Goal: Information Seeking & Learning: Learn about a topic

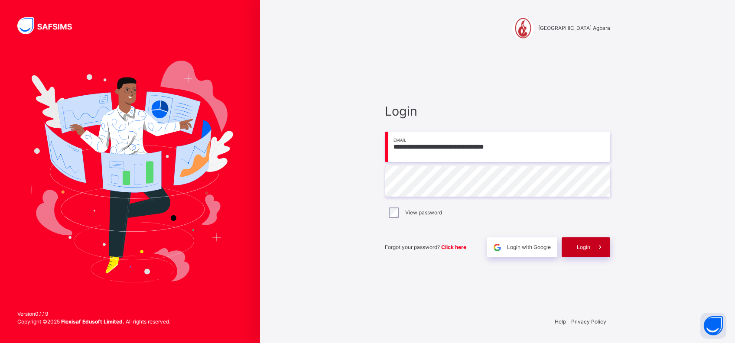
click at [572, 244] on div "Login" at bounding box center [585, 247] width 49 height 20
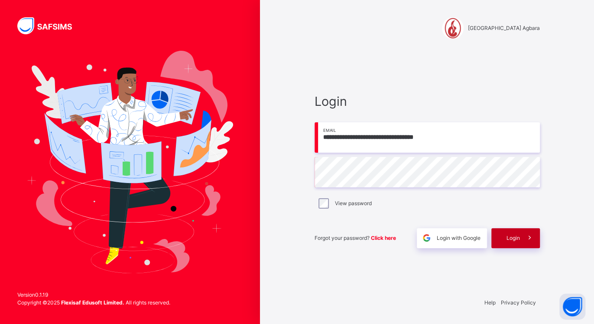
click at [509, 243] on div "Login" at bounding box center [515, 238] width 49 height 20
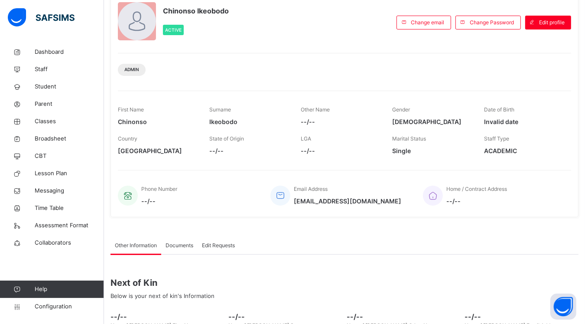
scroll to position [63, 0]
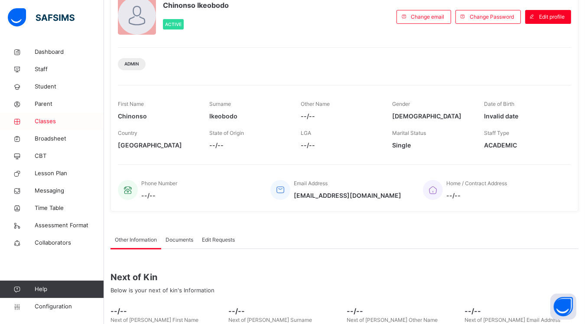
click at [54, 120] on span "Classes" at bounding box center [69, 121] width 69 height 9
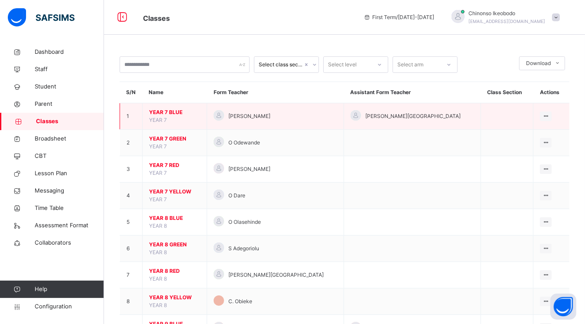
click at [162, 108] on span "YEAR 7 BLUE" at bounding box center [174, 112] width 51 height 8
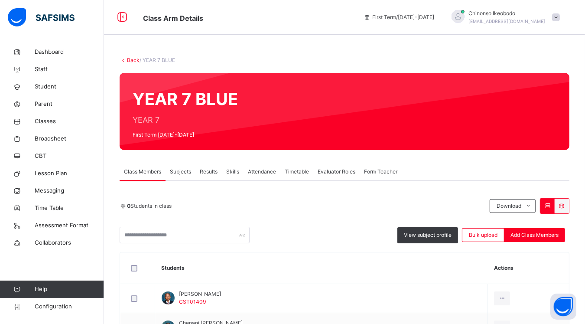
click at [272, 172] on span "Attendance" at bounding box center [262, 172] width 28 height 8
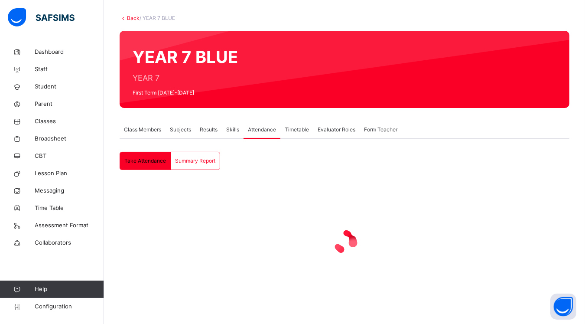
scroll to position [44, 0]
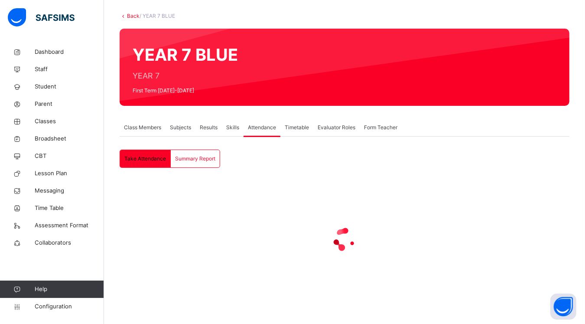
click at [456, 249] on div at bounding box center [345, 239] width 450 height 35
click at [188, 159] on span "Summary Report" at bounding box center [195, 159] width 40 height 8
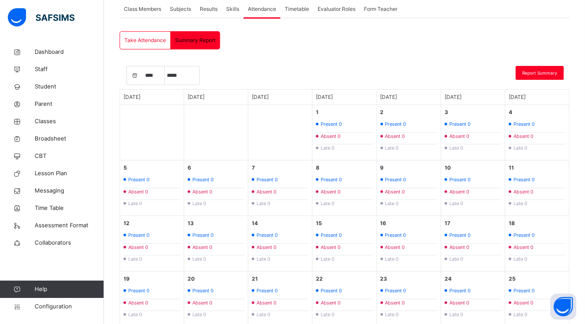
scroll to position [158, 0]
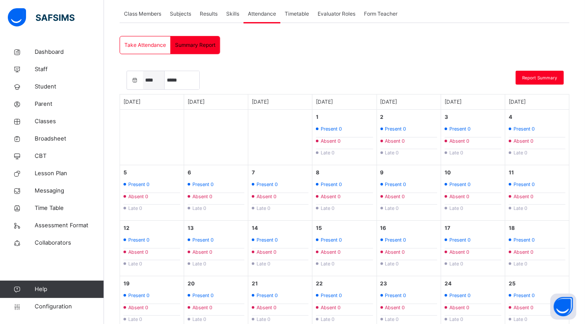
click at [153, 81] on select "****" at bounding box center [154, 80] width 22 height 18
click at [182, 81] on select "*****" at bounding box center [182, 80] width 35 height 18
click at [134, 82] on icon "Current Month" at bounding box center [134, 80] width 7 height 8
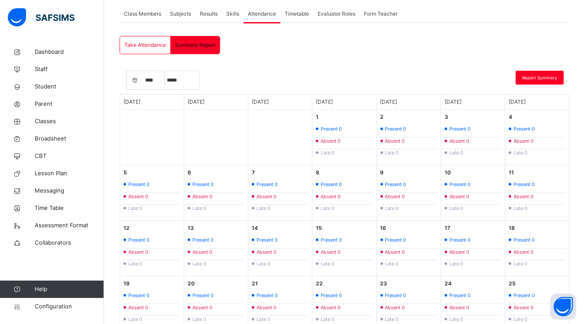
click at [134, 82] on icon "Current Month" at bounding box center [134, 80] width 7 height 8
click at [142, 81] on div "Current Month" at bounding box center [135, 80] width 16 height 18
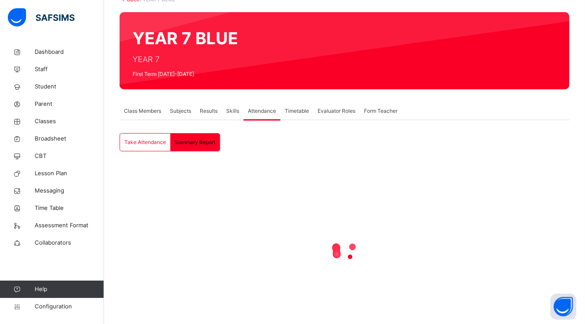
scroll to position [93, 0]
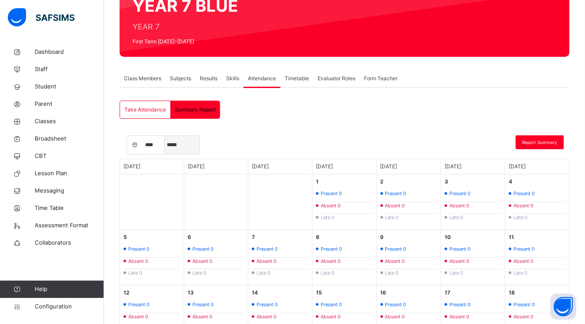
click at [187, 146] on select "*****" at bounding box center [182, 145] width 35 height 18
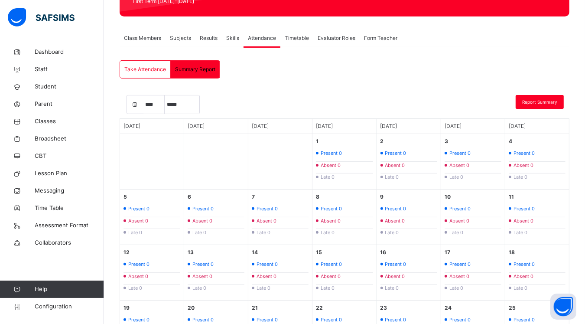
scroll to position [135, 0]
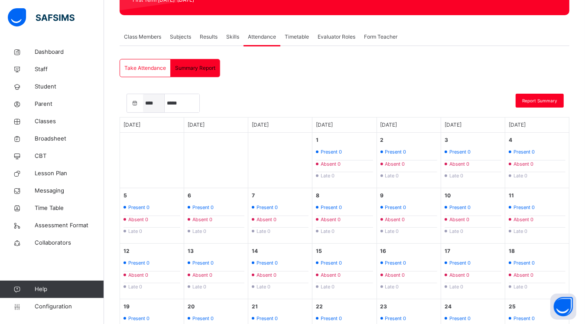
click at [148, 105] on select "**** **** **** **** ****" at bounding box center [154, 103] width 22 height 18
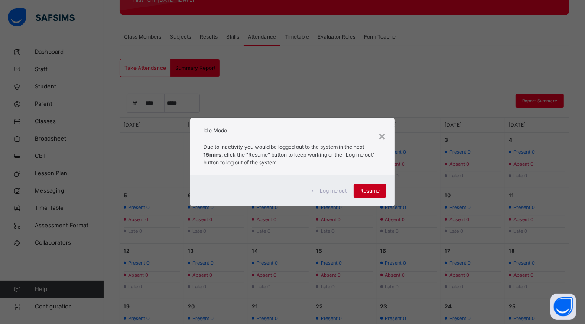
click at [379, 188] on span "Resume" at bounding box center [369, 191] width 19 height 8
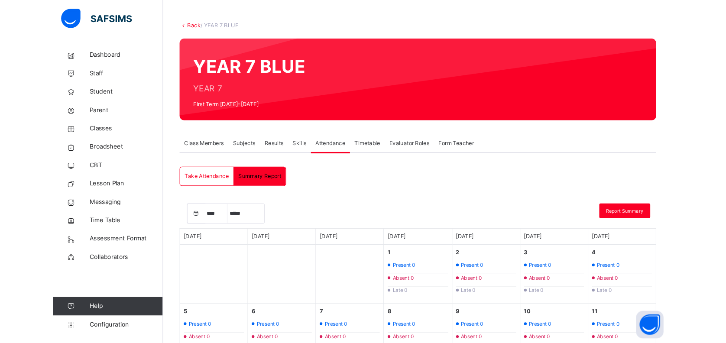
scroll to position [0, 0]
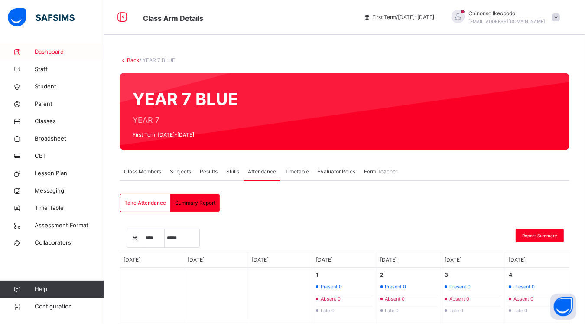
click at [49, 51] on span "Dashboard" at bounding box center [69, 52] width 69 height 9
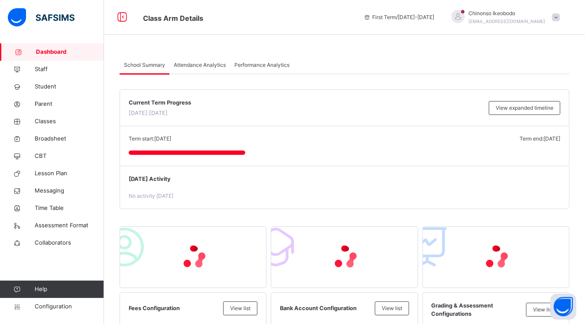
click at [206, 63] on span "Attendance Analytics" at bounding box center [200, 65] width 52 height 8
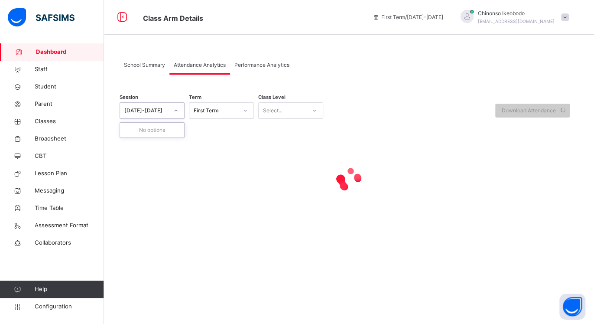
click at [170, 115] on div at bounding box center [176, 111] width 15 height 14
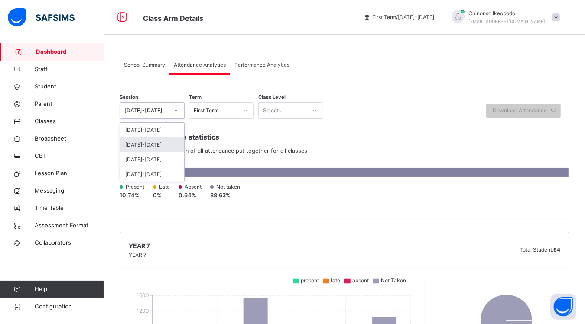
click at [153, 149] on div "[DATE]-[DATE]" at bounding box center [152, 144] width 64 height 15
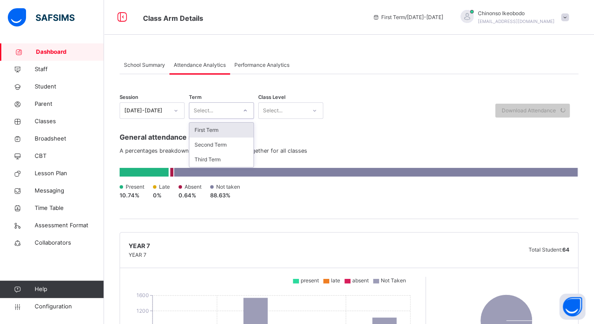
click at [232, 117] on div "Select..." at bounding box center [213, 110] width 48 height 13
click at [232, 132] on div "First Term" at bounding box center [221, 130] width 64 height 15
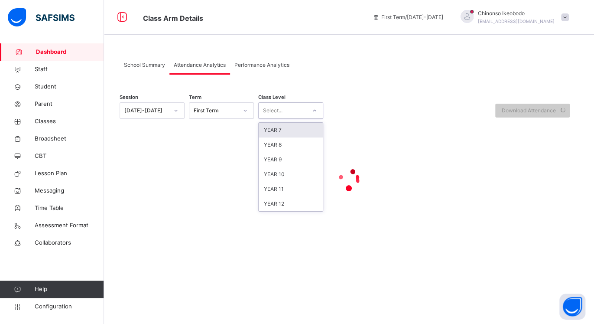
click at [303, 108] on div "Select..." at bounding box center [283, 110] width 48 height 13
click at [297, 130] on div "YEAR 7" at bounding box center [291, 130] width 64 height 15
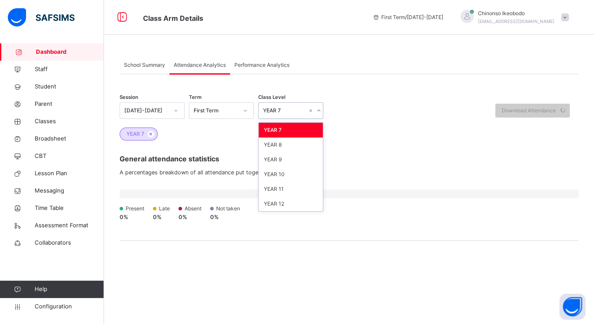
click at [319, 113] on icon at bounding box center [318, 110] width 5 height 9
click at [305, 144] on div "YEAR 8" at bounding box center [291, 144] width 64 height 15
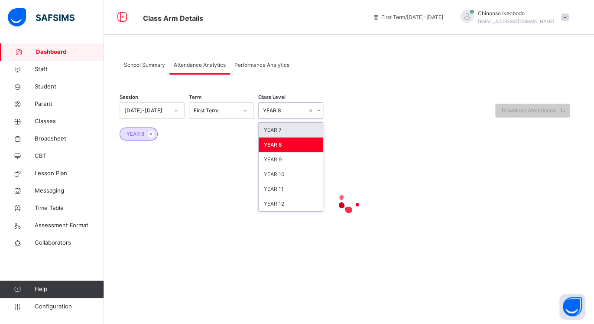
click at [317, 111] on icon at bounding box center [318, 110] width 5 height 9
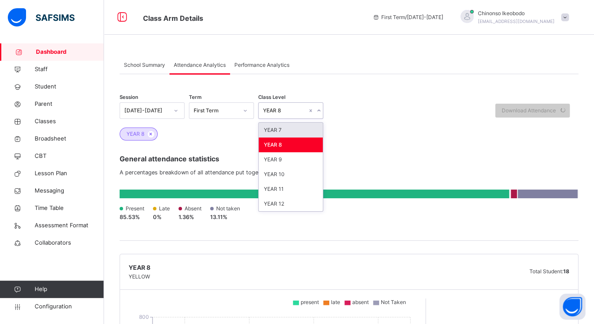
click at [305, 130] on div "YEAR 7" at bounding box center [291, 130] width 64 height 15
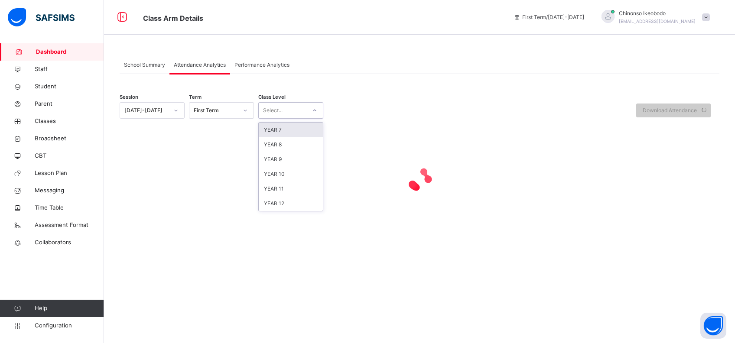
click at [315, 108] on icon at bounding box center [314, 110] width 5 height 9
click at [297, 128] on div "YEAR 7" at bounding box center [291, 130] width 64 height 15
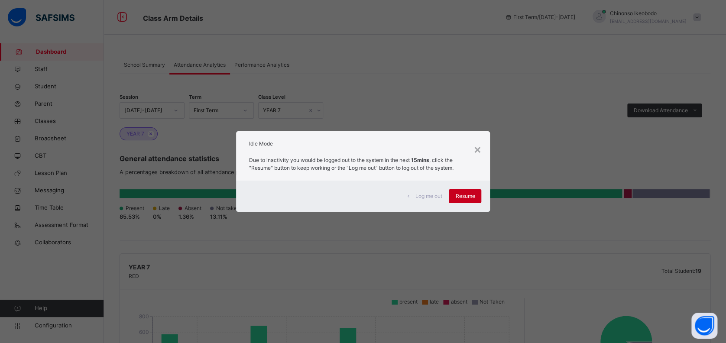
click at [468, 191] on div "Resume" at bounding box center [465, 196] width 32 height 14
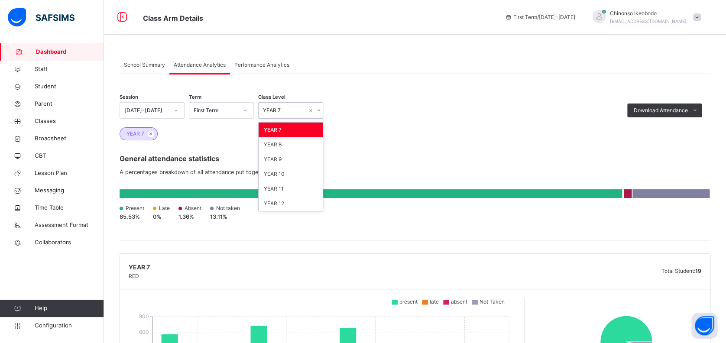
click at [267, 114] on div "YEAR 7" at bounding box center [285, 111] width 44 height 8
click at [275, 127] on div "YEAR 7" at bounding box center [291, 130] width 64 height 15
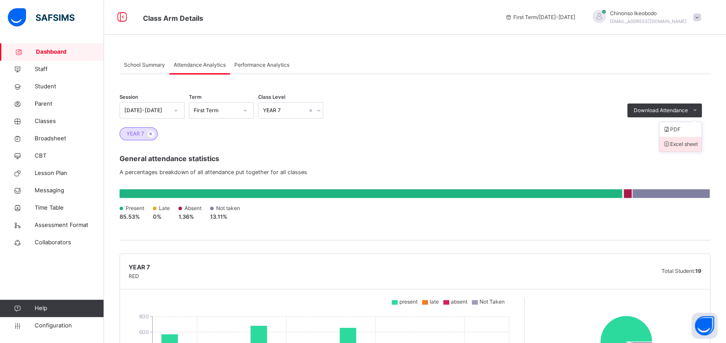
click at [701, 146] on li "Excel sheet" at bounding box center [680, 144] width 42 height 15
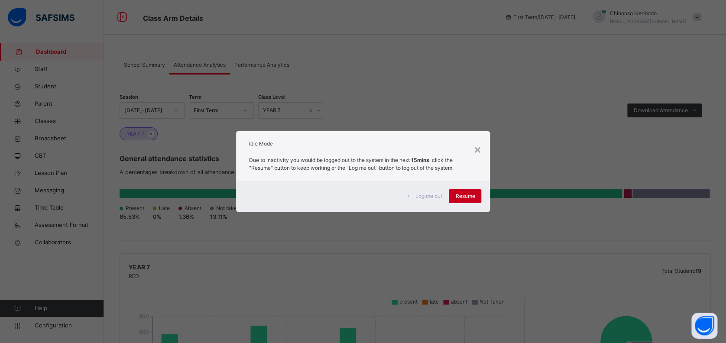
click at [475, 195] on span "Resume" at bounding box center [464, 196] width 19 height 8
click at [472, 198] on span "Resume" at bounding box center [464, 196] width 19 height 8
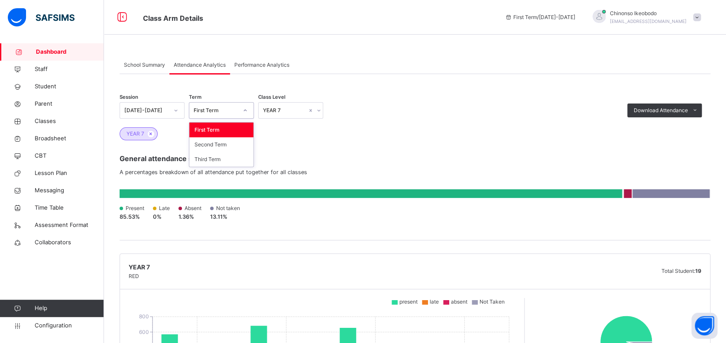
click at [222, 111] on div "First Term" at bounding box center [216, 111] width 44 height 8
click at [220, 143] on div "Second Term" at bounding box center [221, 144] width 64 height 15
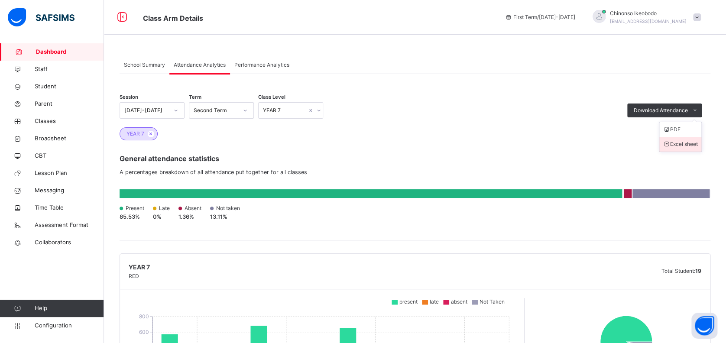
click at [689, 142] on li "Excel sheet" at bounding box center [680, 144] width 42 height 15
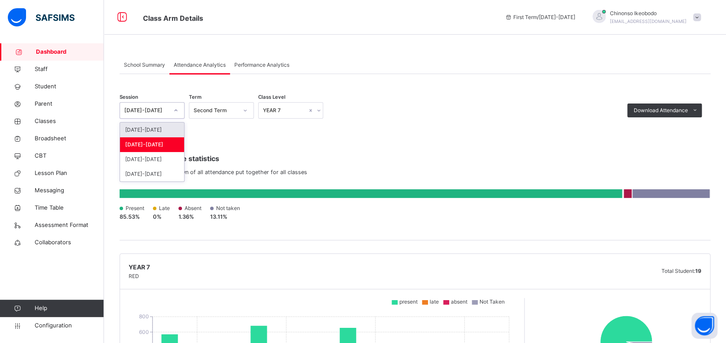
click at [175, 111] on icon at bounding box center [175, 110] width 5 height 9
click at [156, 145] on div "[DATE]-[DATE]" at bounding box center [152, 144] width 64 height 15
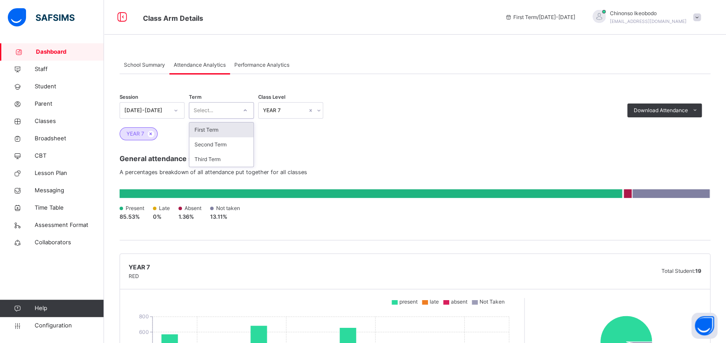
click at [229, 115] on div "Select..." at bounding box center [213, 110] width 48 height 13
click at [220, 146] on div "Second Term" at bounding box center [221, 144] width 64 height 15
click at [245, 112] on icon at bounding box center [245, 110] width 5 height 9
click at [307, 142] on div "General attendance statistics A percentages breakdown of all attendance put tog…" at bounding box center [415, 190] width 591 height 100
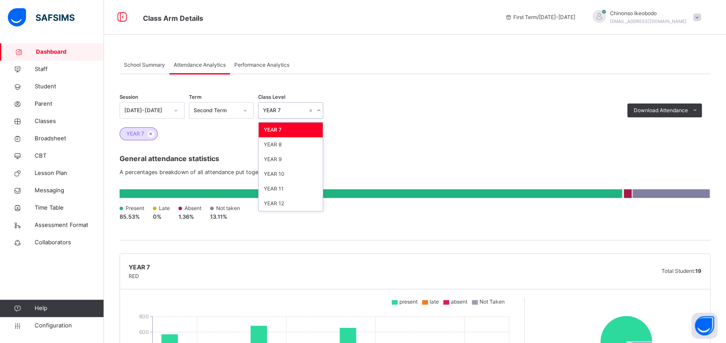
click at [316, 114] on div at bounding box center [319, 111] width 8 height 14
click at [308, 145] on div "YEAR 8" at bounding box center [291, 144] width 64 height 15
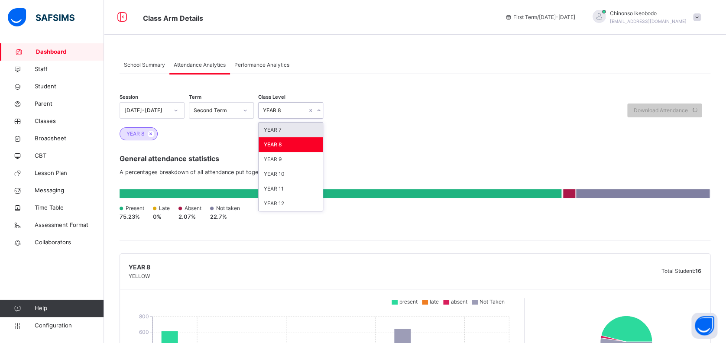
click at [319, 111] on icon at bounding box center [318, 110] width 5 height 9
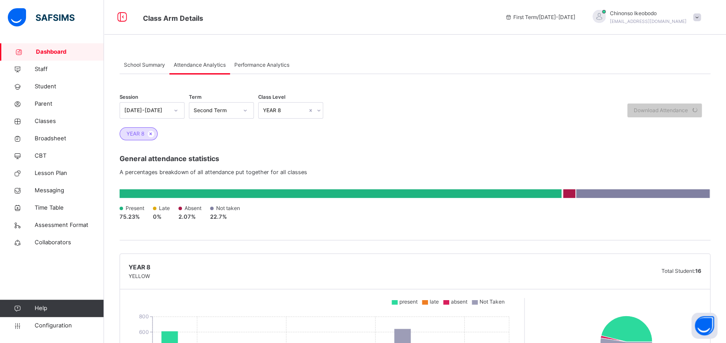
click at [358, 142] on div "General attendance statistics A percentages breakdown of all attendance put tog…" at bounding box center [415, 190] width 591 height 100
click at [320, 112] on icon at bounding box center [318, 110] width 5 height 9
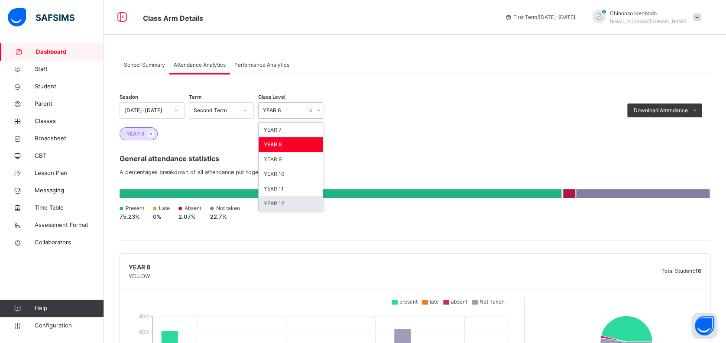
click at [288, 200] on div "YEAR 12" at bounding box center [291, 203] width 64 height 15
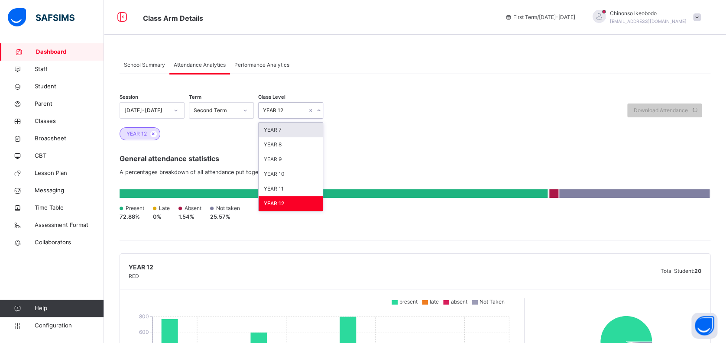
click at [317, 109] on icon at bounding box center [318, 110] width 5 height 9
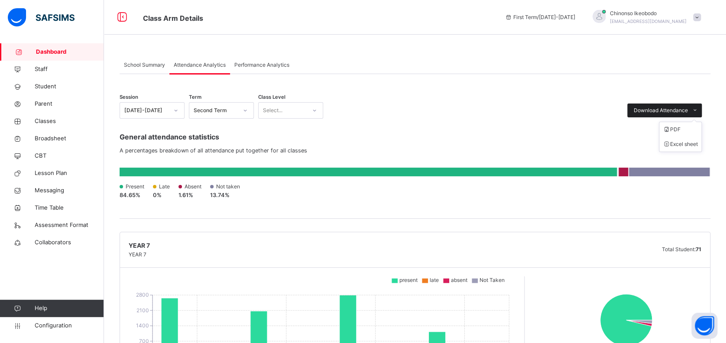
click at [699, 109] on icon at bounding box center [695, 111] width 8 height 8
click at [697, 140] on li "Excel sheet" at bounding box center [680, 144] width 42 height 15
click at [698, 110] on icon at bounding box center [694, 110] width 7 height 7
click at [312, 110] on icon at bounding box center [314, 110] width 5 height 9
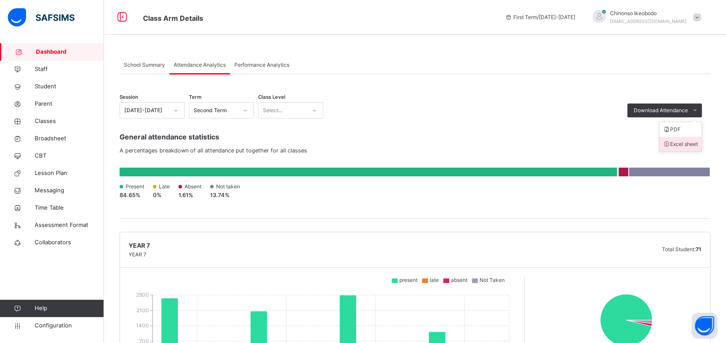
click at [680, 141] on li "Excel sheet" at bounding box center [680, 144] width 42 height 15
